Goal: Information Seeking & Learning: Learn about a topic

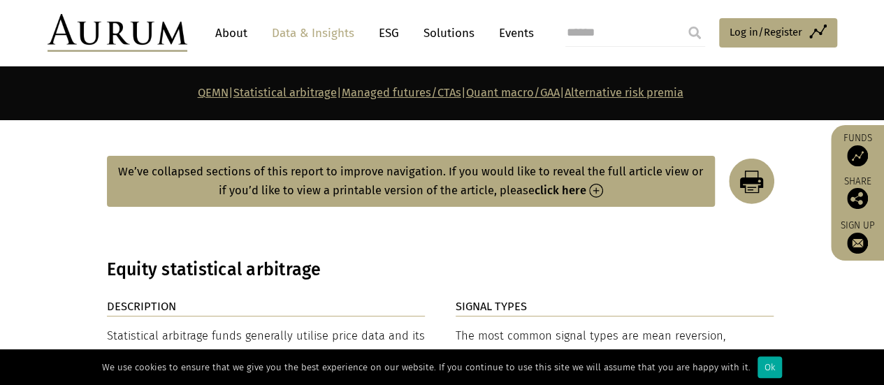
scroll to position [2207, 0]
click at [231, 22] on link "About" at bounding box center [231, 33] width 46 height 26
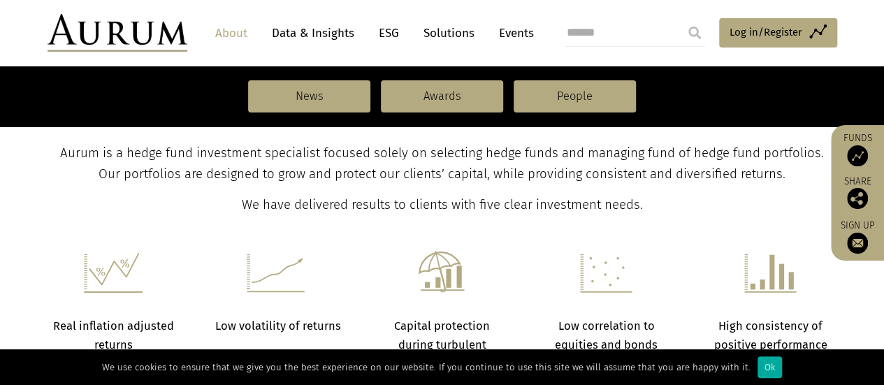
scroll to position [528, 0]
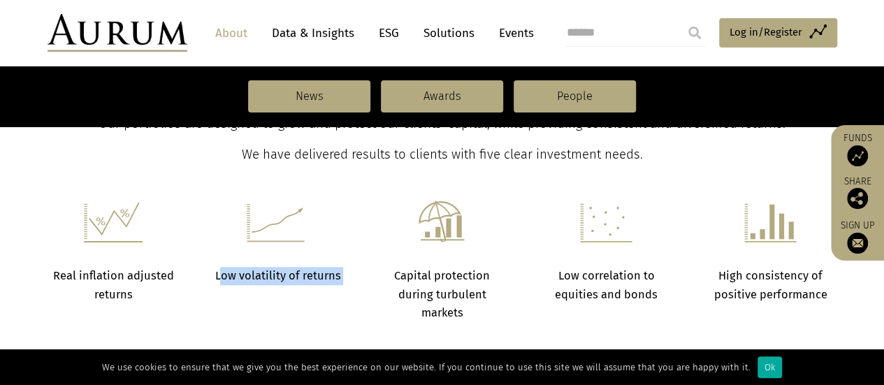
drag, startPoint x: 222, startPoint y: 282, endPoint x: 344, endPoint y: 310, distance: 125.5
click at [344, 310] on div "Real inflation adjusted returns Low volatility of returns Capital protection du…" at bounding box center [443, 262] width 818 height 122
click at [403, 287] on strong "Capital protection during turbulent markets" at bounding box center [442, 294] width 96 height 50
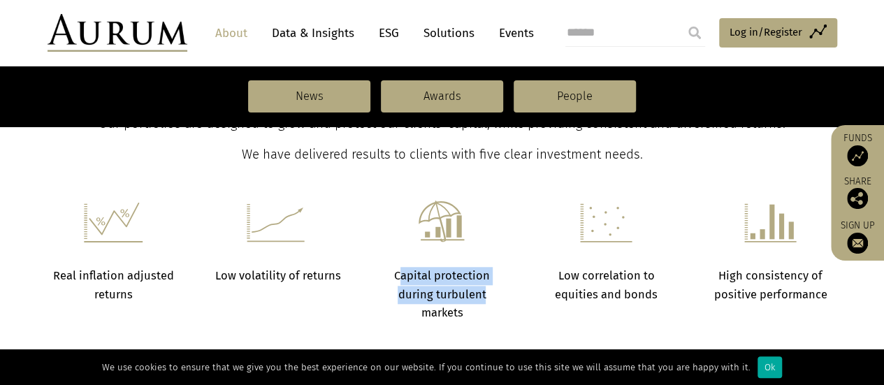
drag, startPoint x: 402, startPoint y: 275, endPoint x: 483, endPoint y: 301, distance: 85.1
click at [483, 301] on p "Capital protection during turbulent markets" at bounding box center [442, 294] width 129 height 55
click at [473, 322] on section "Investing our clients’ capital alongside our own since 1994 across multiple mar…" at bounding box center [442, 381] width 884 height 119
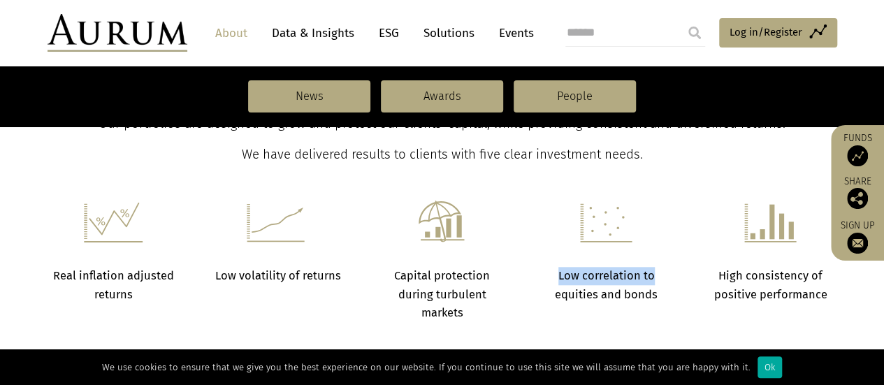
drag, startPoint x: 553, startPoint y: 270, endPoint x: 670, endPoint y: 272, distance: 116.8
click at [670, 272] on p "Low correlation to equities and bonds" at bounding box center [606, 285] width 129 height 37
drag, startPoint x: 551, startPoint y: 288, endPoint x: 676, endPoint y: 304, distance: 126.2
click at [676, 304] on div "Real inflation adjusted returns Low volatility of returns Capital protection du…" at bounding box center [443, 262] width 818 height 122
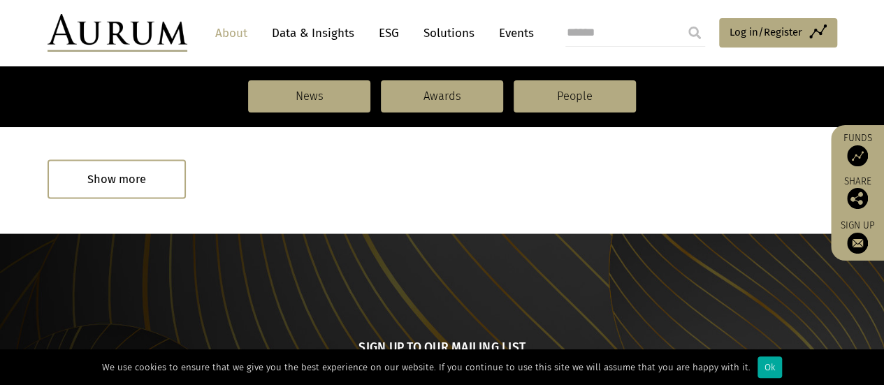
scroll to position [1336, 0]
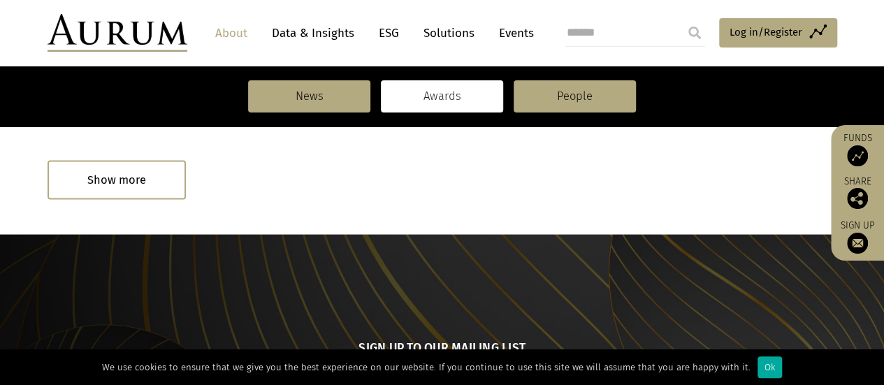
click at [443, 82] on link "Awards" at bounding box center [442, 96] width 122 height 32
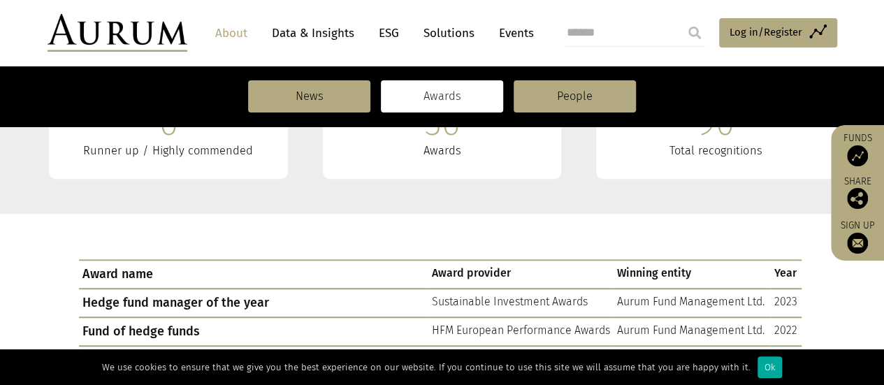
scroll to position [271, 0]
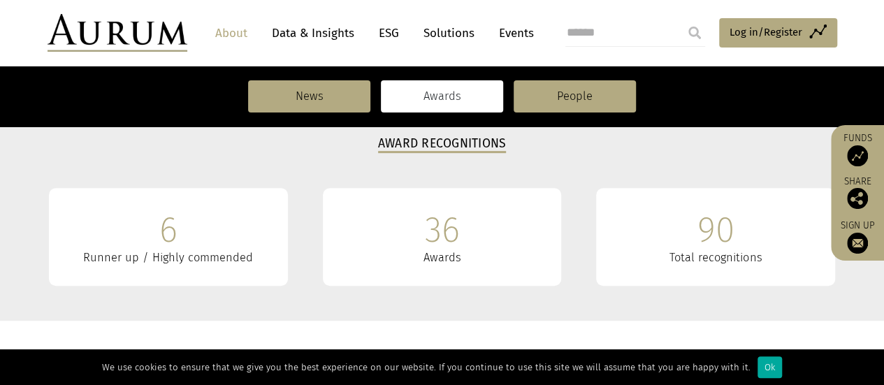
click at [312, 37] on link "Data & Insights" at bounding box center [313, 33] width 96 height 26
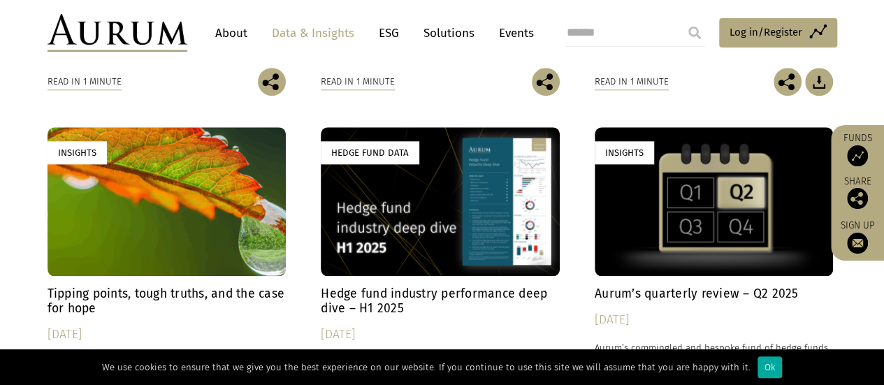
scroll to position [908, 0]
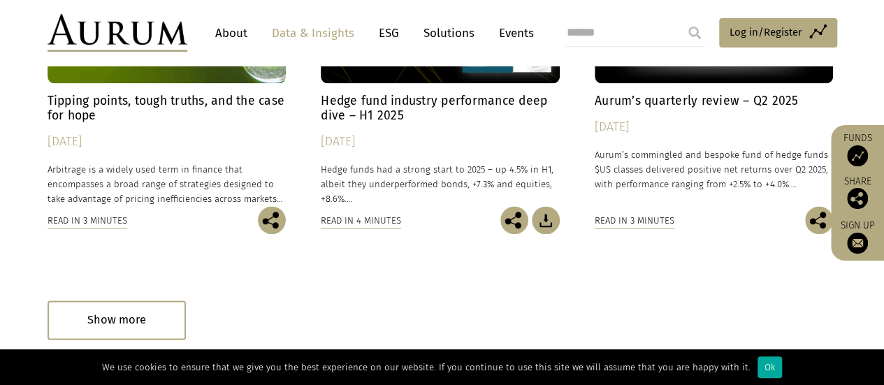
click at [391, 34] on link "ESG" at bounding box center [389, 33] width 34 height 26
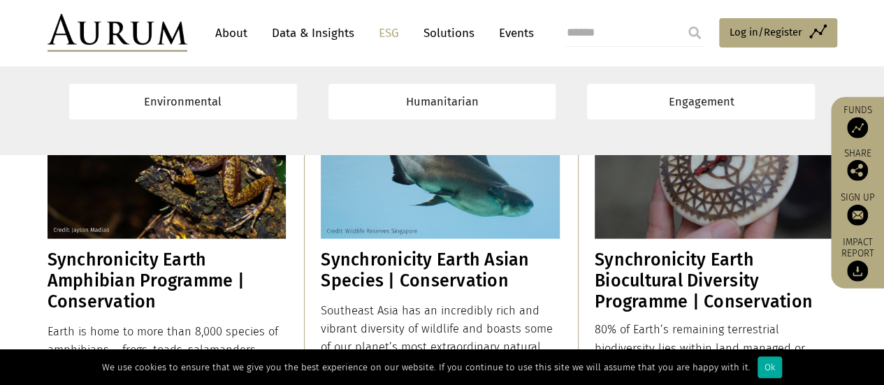
scroll to position [1679, 0]
